Goal: Information Seeking & Learning: Learn about a topic

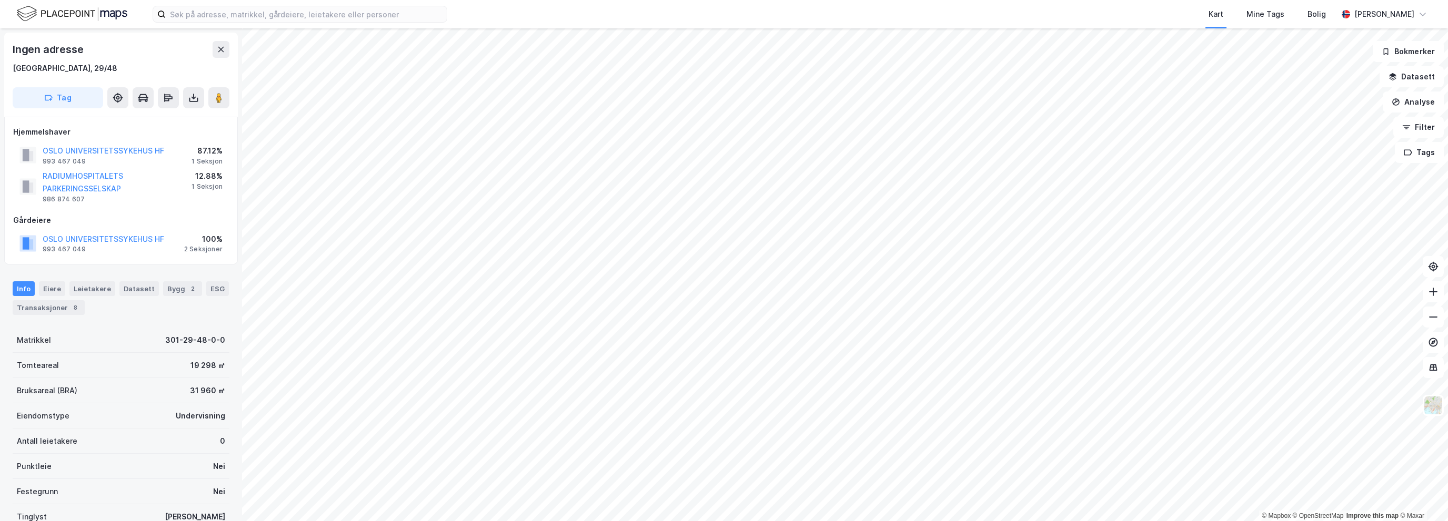
click at [859, 12] on div "Kart Mine Tags Bolig" at bounding box center [918, 14] width 840 height 28
click at [417, 521] on html "Kart Mine Tags Bolig Einar Melberg © Mapbox © OpenStreetMap Improve this map © …" at bounding box center [724, 260] width 1448 height 521
click at [1430, 404] on img at bounding box center [1433, 406] width 20 height 20
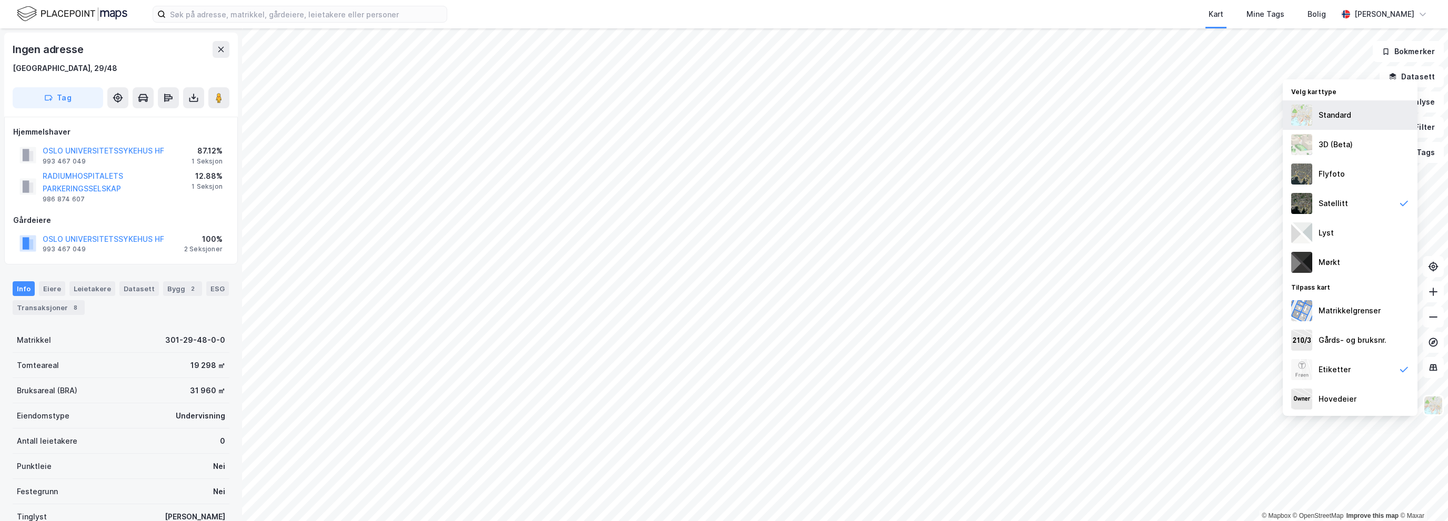
click at [1349, 119] on div "Standard" at bounding box center [1334, 115] width 33 height 13
click at [857, 12] on div "Kart Mine Tags Bolig" at bounding box center [918, 14] width 840 height 28
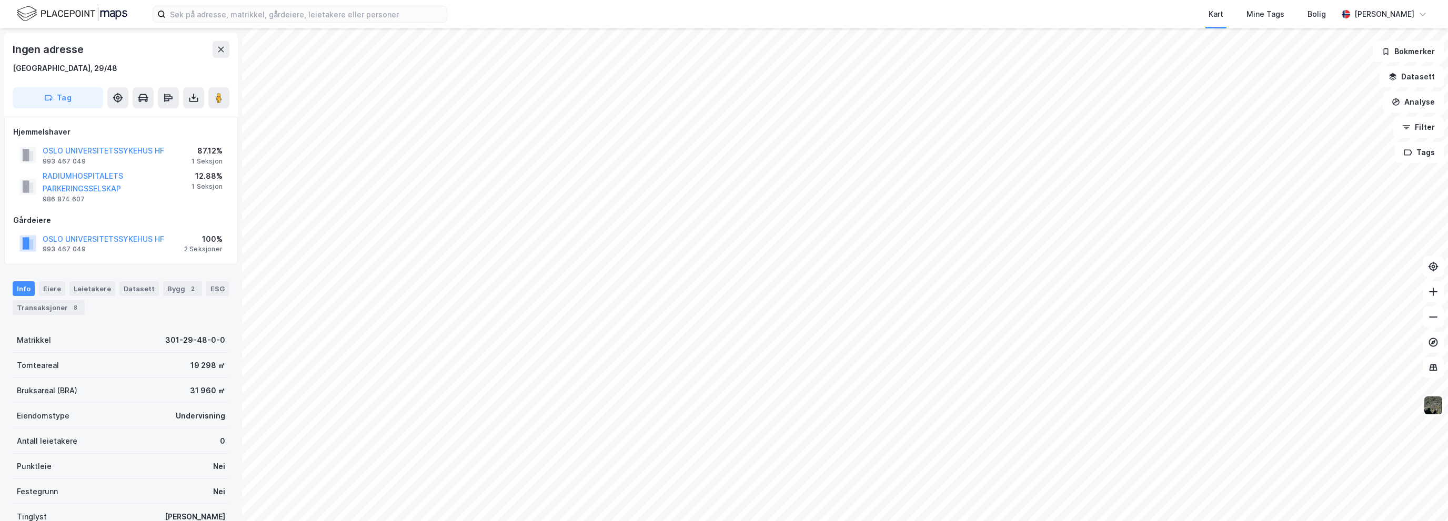
click at [681, 0] on html "Kart Mine Tags Bolig Einar Melberg © Mapbox © OpenStreetMap Improve this map © …" at bounding box center [724, 260] width 1448 height 521
click at [221, 50] on icon at bounding box center [221, 49] width 6 height 5
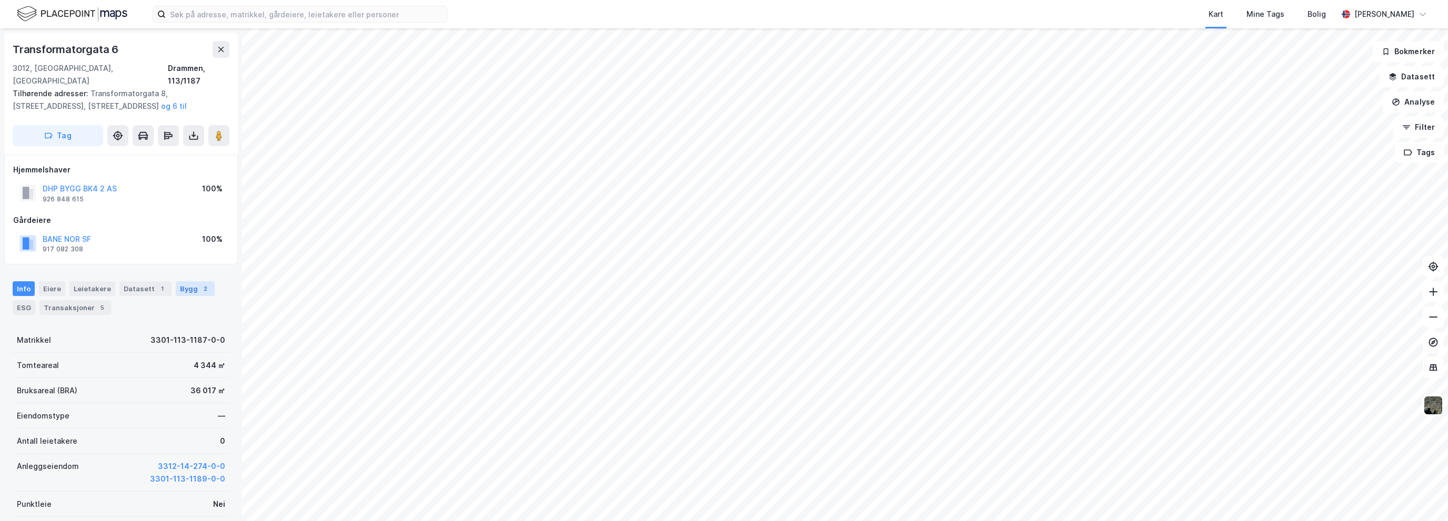
click at [179, 281] on div "Bygg 2" at bounding box center [195, 288] width 39 height 15
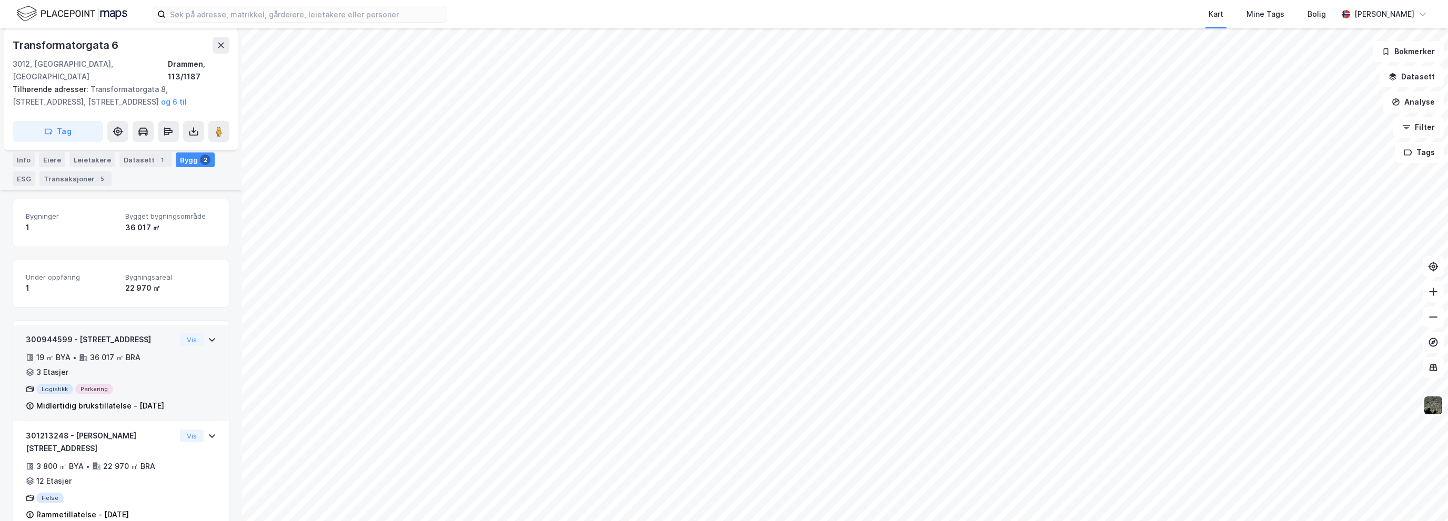
scroll to position [140, 0]
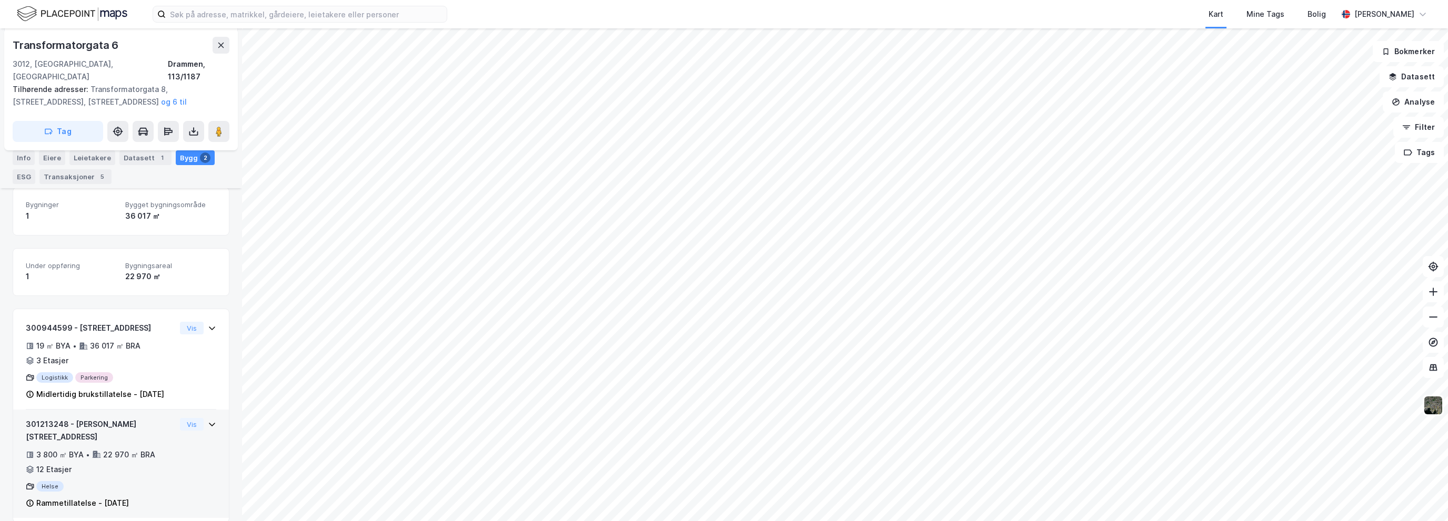
click at [130, 449] on div "3 800 ㎡ BYA • 22 970 ㎡ BRA • 12 Etasjer" at bounding box center [101, 462] width 150 height 27
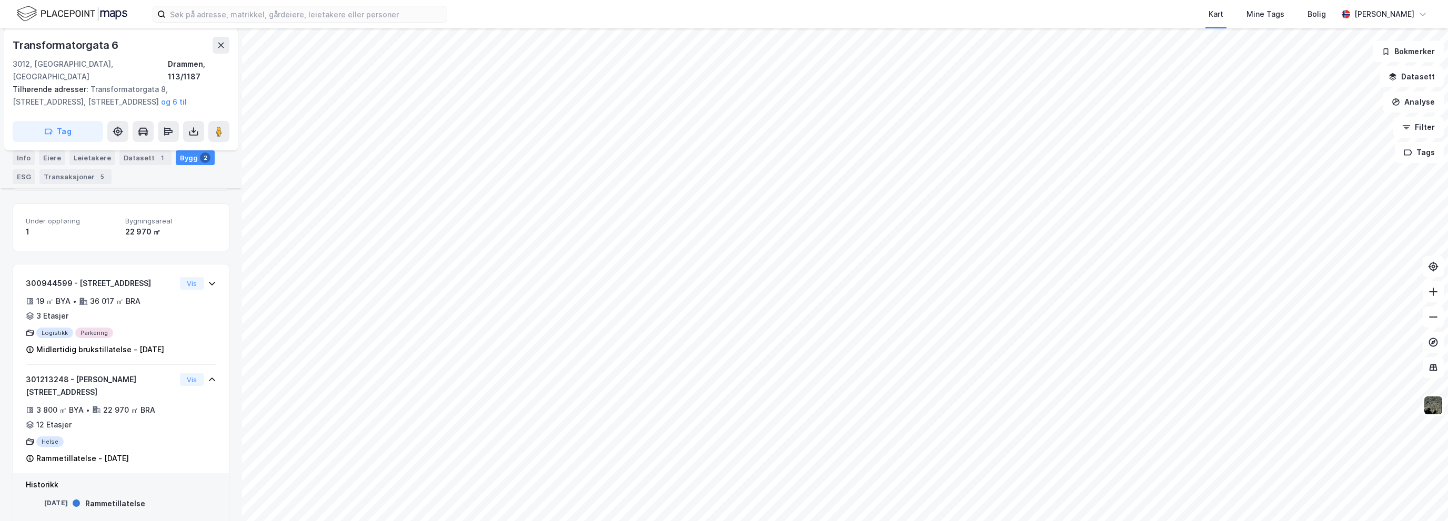
scroll to position [189, 0]
click at [889, 2] on div "Kart Mine Tags Bolig" at bounding box center [918, 14] width 840 height 28
